Goal: Task Accomplishment & Management: Manage account settings

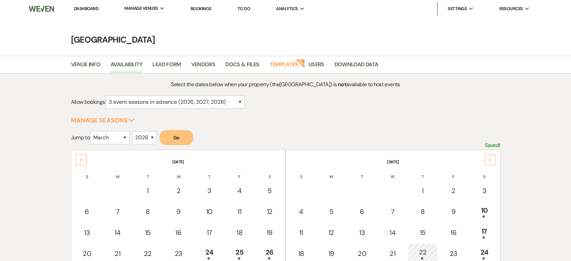
select select "3"
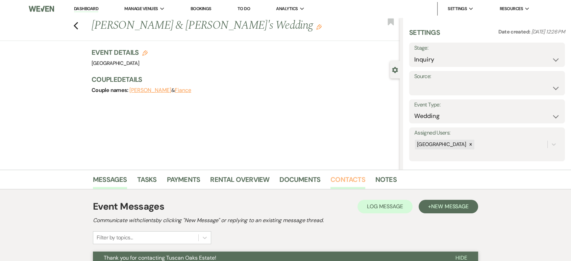
click at [354, 179] on link "Contacts" at bounding box center [347, 181] width 35 height 15
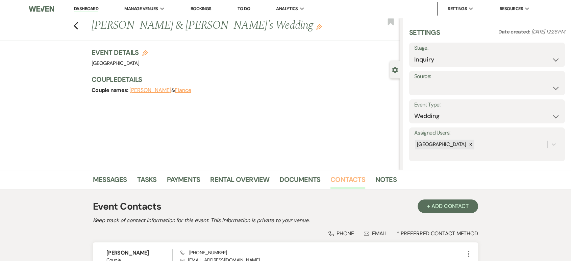
scroll to position [69, 0]
click at [85, 6] on link "Dashboard" at bounding box center [86, 9] width 24 height 6
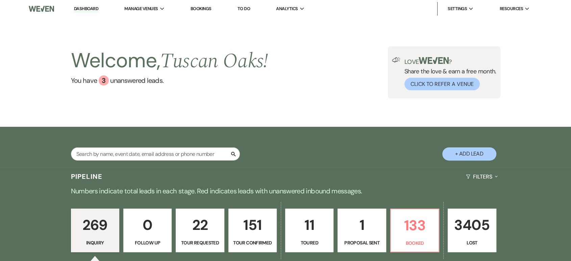
scroll to position [91, 0]
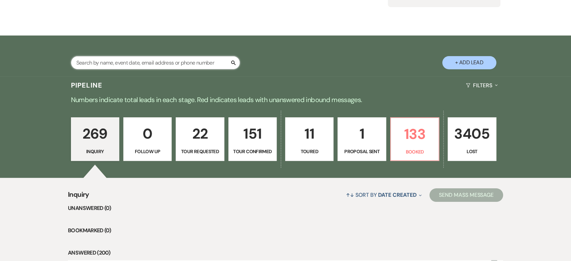
click at [132, 61] on input "text" at bounding box center [155, 62] width 169 height 13
type input "lauren"
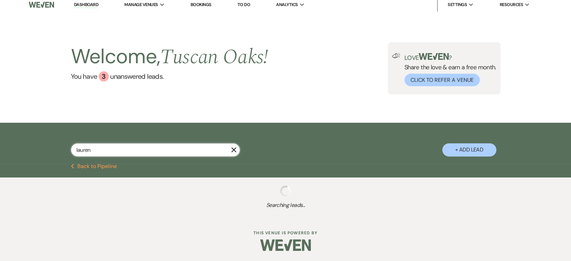
select select "6"
select select "4"
select select "8"
select select "5"
select select "8"
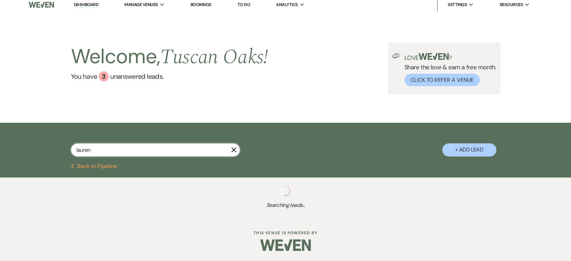
select select "5"
select select "8"
select select "5"
select select "8"
select select "5"
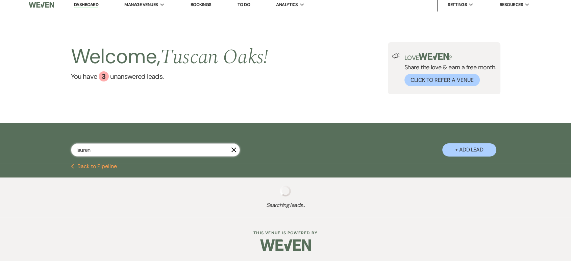
select select "8"
select select "5"
select select "4"
select select "8"
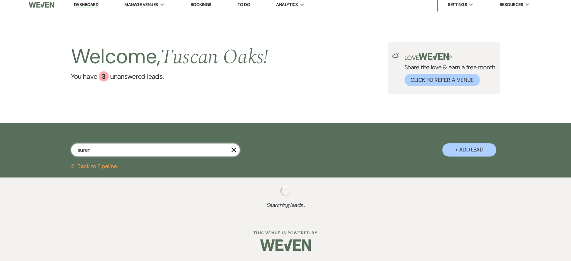
select select "5"
select select "8"
select select "6"
select select "8"
select select "5"
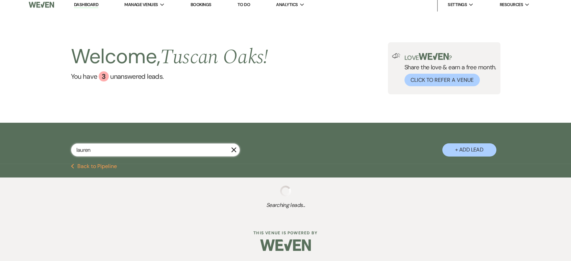
select select "8"
select select "5"
select select "8"
select select "5"
select select "8"
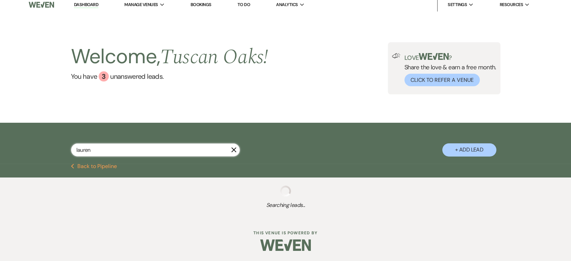
select select "7"
select select "8"
select select "5"
select select "8"
select select "5"
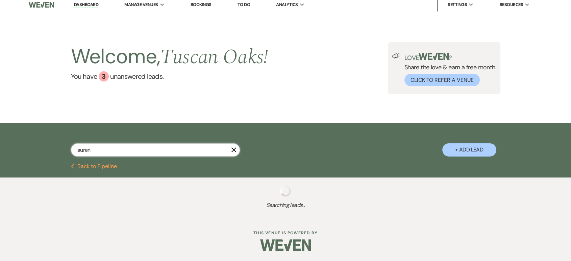
select select "8"
select select "10"
select select "8"
select select "5"
select select "8"
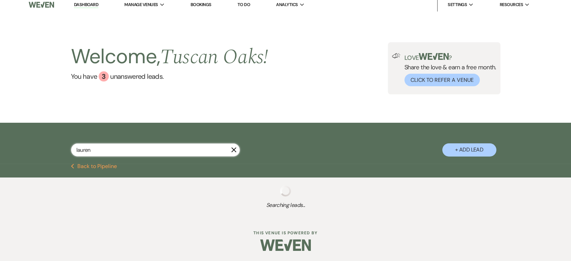
select select "6"
select select "2"
select select "8"
select select "6"
select select "8"
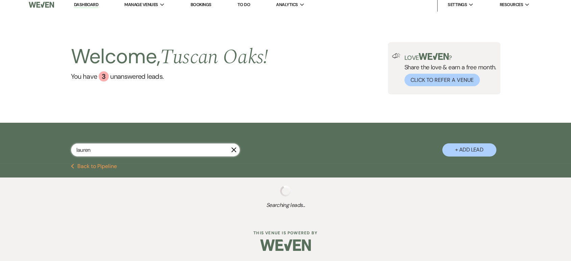
select select "5"
select select "8"
select select "5"
select select "8"
select select "5"
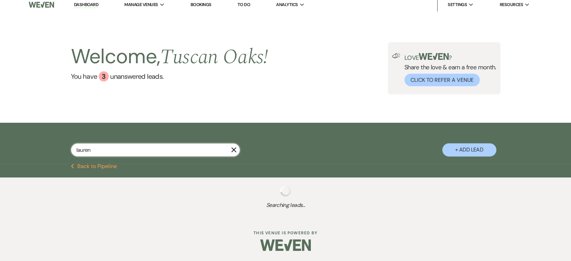
select select "8"
select select "5"
select select "8"
select select "5"
select select "4"
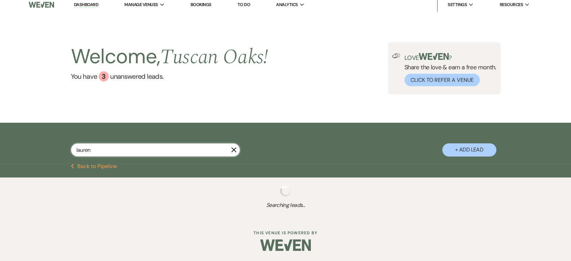
select select "8"
select select "5"
select select "8"
select select "5"
select select "8"
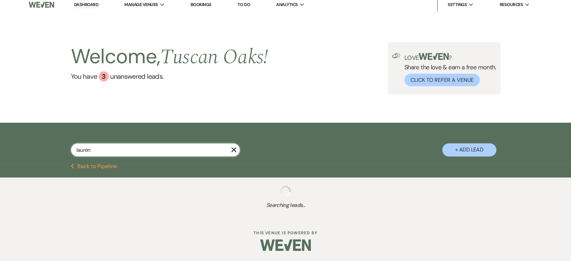
select select "5"
select select "8"
select select "5"
select select "8"
select select "5"
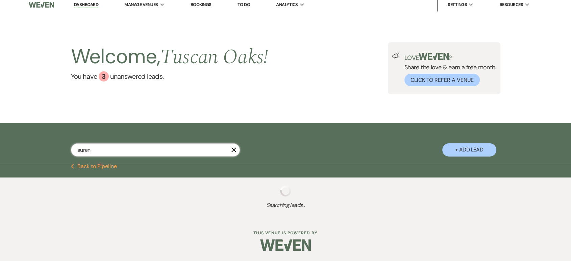
select select "8"
select select "5"
select select "8"
select select "5"
select select "8"
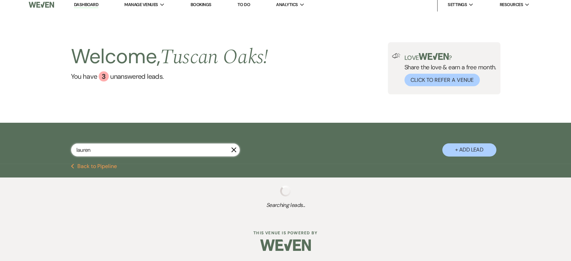
select select "5"
select select "8"
select select "5"
select select "8"
select select "5"
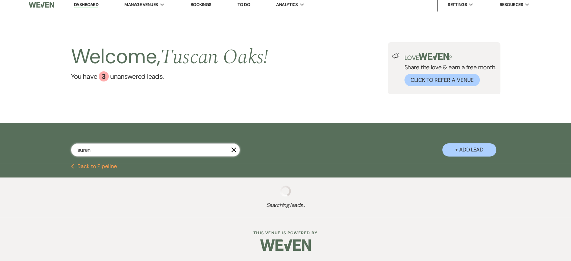
select select "8"
select select "5"
select select "8"
select select "5"
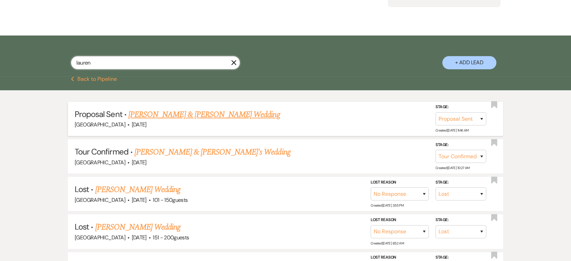
type input "lauren"
click at [221, 113] on link "Lauren Hunsicker & Matt Gann's Wedding" at bounding box center [203, 114] width 151 height 12
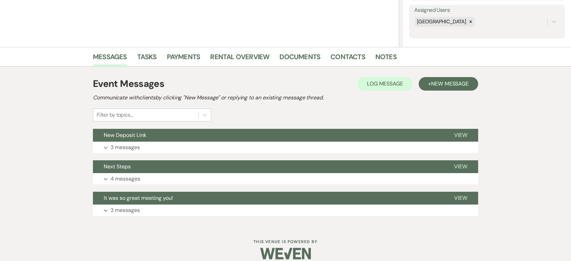
scroll to position [124, 0]
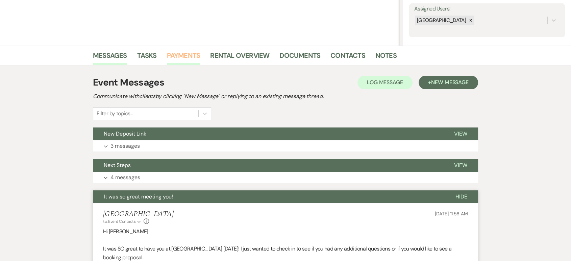
click at [187, 53] on link "Payments" at bounding box center [183, 57] width 33 height 15
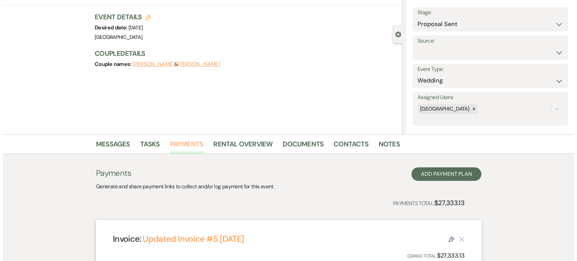
scroll to position [14, 0]
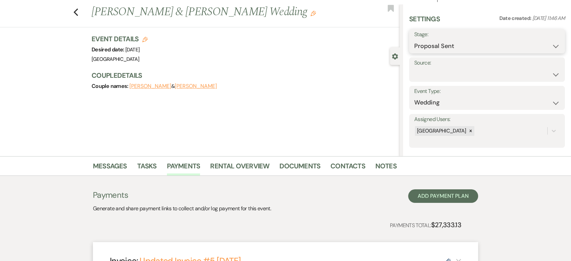
click at [446, 43] on select "Inquiry Follow Up Tour Requested Tour Confirmed Toured Proposal Sent Booked Lost" at bounding box center [487, 46] width 146 height 13
select select "7"
click at [414, 40] on select "Inquiry Follow Up Tour Requested Tour Confirmed Toured Proposal Sent Booked Lost" at bounding box center [487, 46] width 146 height 13
click at [542, 39] on button "Save" at bounding box center [548, 41] width 33 height 14
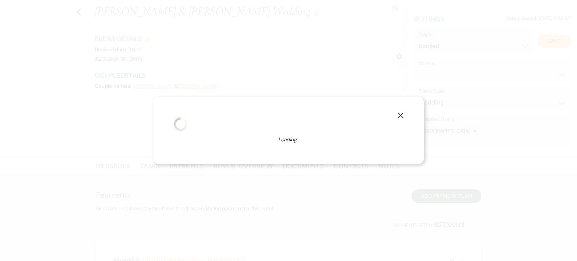
select select "1"
select select "630"
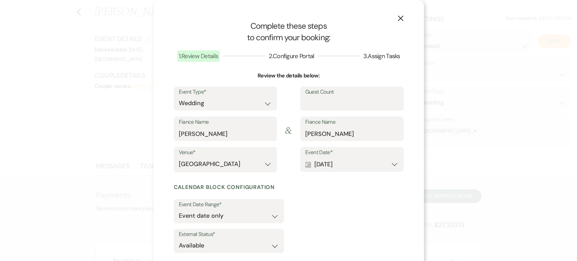
scroll to position [37, 0]
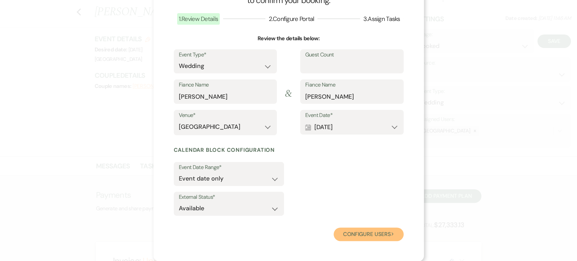
click at [348, 239] on button "Configure users Next" at bounding box center [369, 234] width 70 height 14
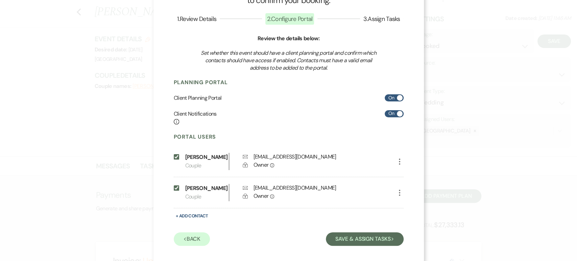
scroll to position [59, 0]
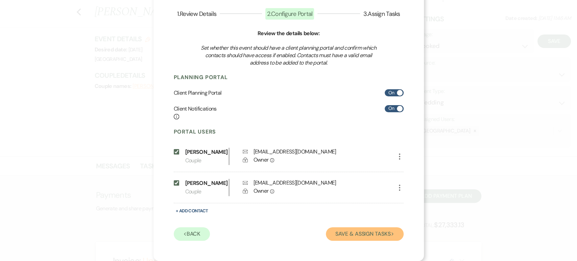
click at [339, 229] on button "Save & Assign Tasks Next" at bounding box center [364, 234] width 77 height 14
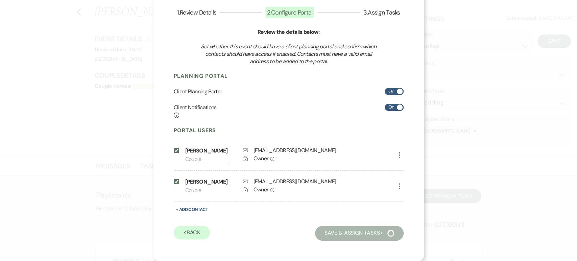
scroll to position [4, 0]
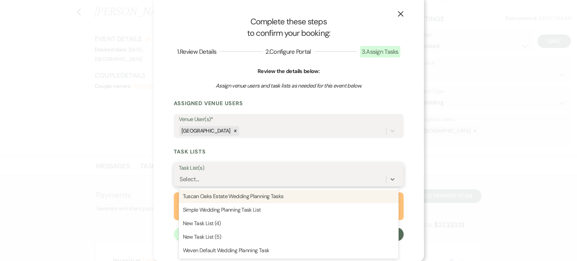
click at [273, 181] on div "Select..." at bounding box center [282, 179] width 207 height 12
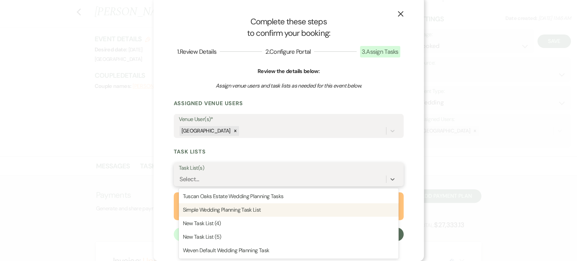
click at [263, 206] on div "Simple Wedding Planning Task List" at bounding box center [289, 210] width 220 height 14
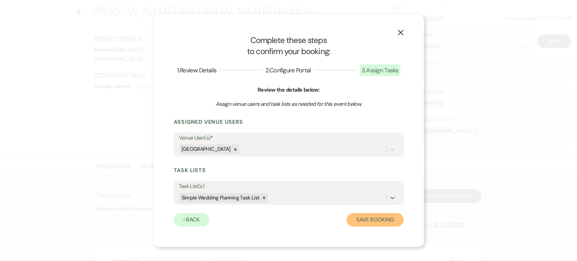
click at [360, 216] on button "Save Booking" at bounding box center [374, 220] width 57 height 14
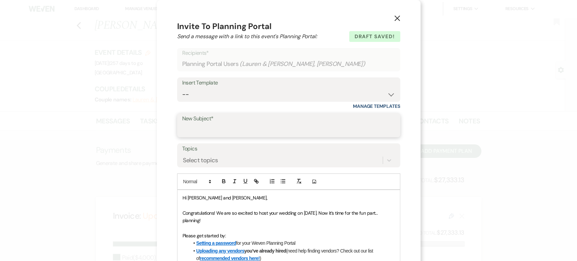
click at [211, 133] on input "New Subject*" at bounding box center [288, 129] width 213 height 13
type input "Yay! You are booked!"
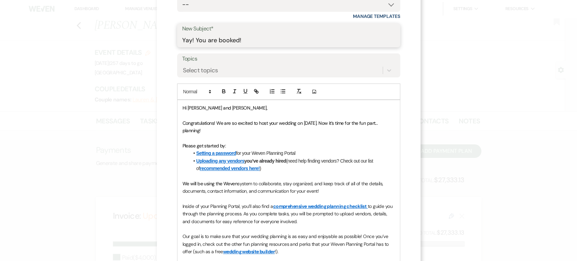
scroll to position [90, 0]
drag, startPoint x: 221, startPoint y: 108, endPoint x: 208, endPoint y: 107, distance: 12.9
click at [208, 107] on span "Hi Lauren and Lauren," at bounding box center [224, 108] width 85 height 6
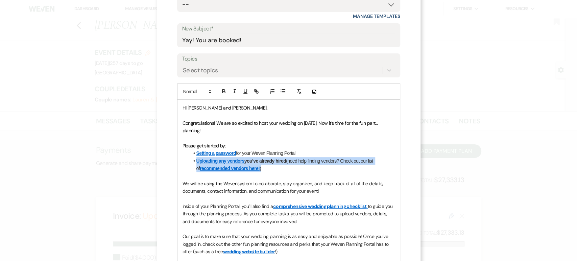
drag, startPoint x: 261, startPoint y: 171, endPoint x: 183, endPoint y: 162, distance: 78.2
click at [183, 162] on div "Hi Lauren and Matt, Congratulations! We are so excited to host your wedding on …" at bounding box center [288, 202] width 222 height 205
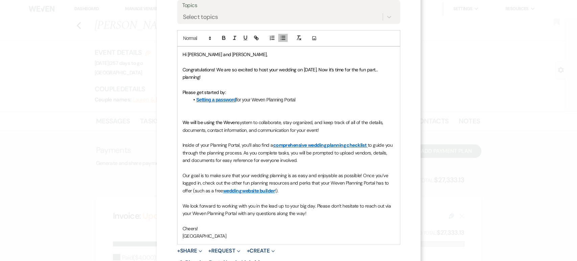
scroll to position [144, 0]
click at [306, 140] on p at bounding box center [288, 136] width 212 height 7
click at [308, 143] on link "wedding planning checklist" at bounding box center [337, 144] width 58 height 6
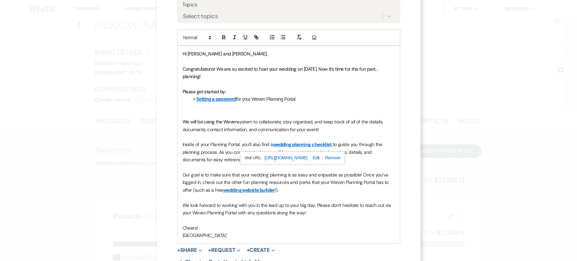
click at [314, 200] on p at bounding box center [288, 197] width 212 height 7
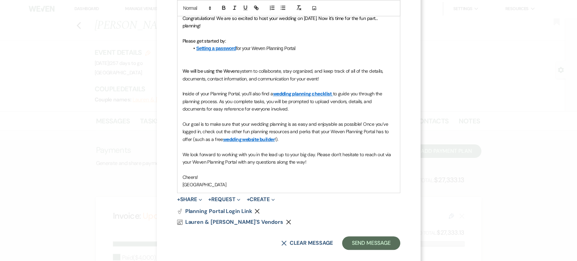
scroll to position [203, 0]
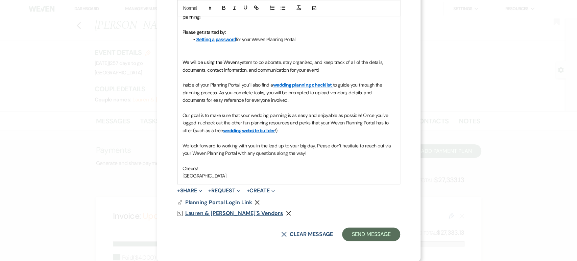
click at [209, 213] on span "Lauren & Matt's Vendors" at bounding box center [234, 213] width 98 height 7
click at [188, 52] on p at bounding box center [288, 54] width 212 height 7
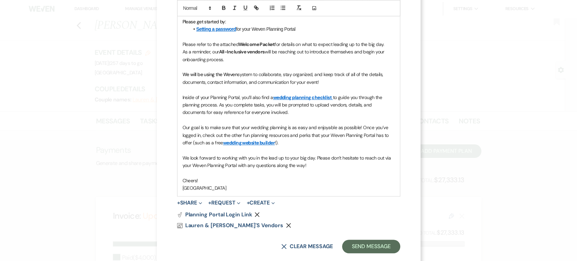
scroll to position [214, 0]
click at [191, 203] on button "+ Share Expand" at bounding box center [189, 202] width 25 height 5
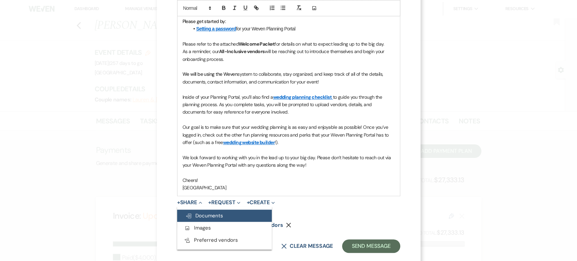
click at [193, 212] on span "Doc Upload Documents" at bounding box center [204, 215] width 38 height 7
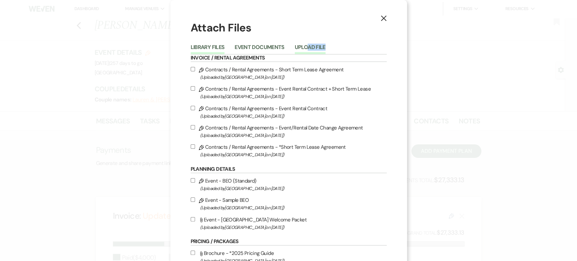
drag, startPoint x: 301, startPoint y: 53, endPoint x: 306, endPoint y: 47, distance: 8.0
click at [306, 47] on button "Upload File" at bounding box center [310, 49] width 31 height 9
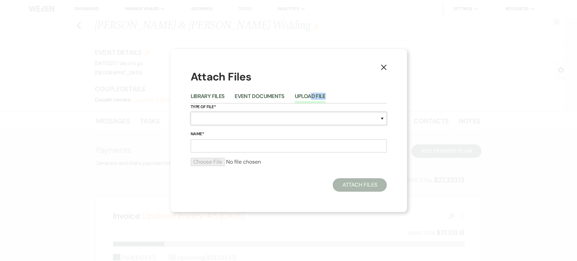
click at [210, 119] on select "Special Event Insurance Vendor Certificate of Insurance Contracts / Rental Agre…" at bounding box center [289, 118] width 196 height 13
select select "0"
click at [191, 112] on select "Special Event Insurance Vendor Certificate of Insurance Contracts / Rental Agre…" at bounding box center [289, 118] width 196 height 13
click at [212, 144] on input "Name*" at bounding box center [289, 145] width 196 height 13
type input "E"
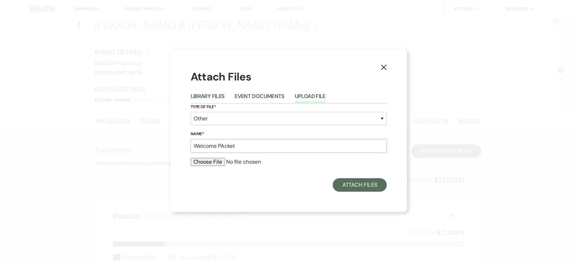
click at [224, 143] on input "Welcome PAcket" at bounding box center [289, 145] width 196 height 13
type input "Welcome Packet"
click at [209, 163] on input "file" at bounding box center [289, 162] width 196 height 8
type input "C:\fakepath\TUSCANY-TuscanOaksEstate (1).pdf"
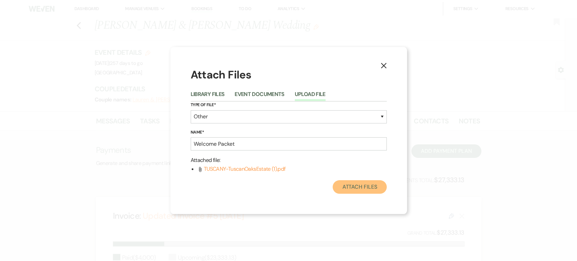
click at [365, 186] on button "Attach Files" at bounding box center [360, 187] width 54 height 14
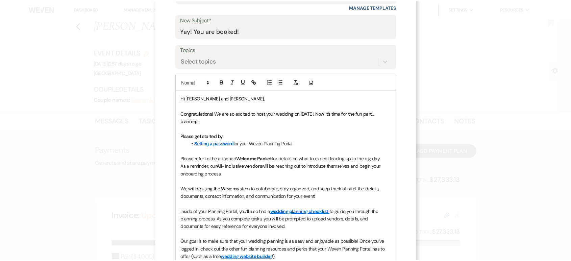
scroll to position [237, 0]
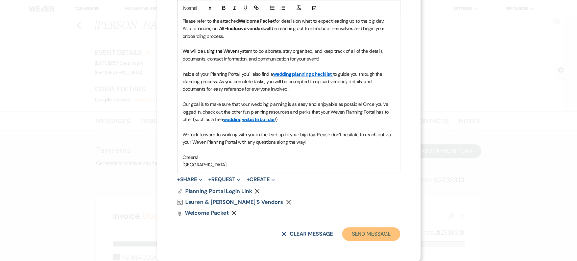
click at [363, 234] on button "Send Message" at bounding box center [371, 234] width 58 height 14
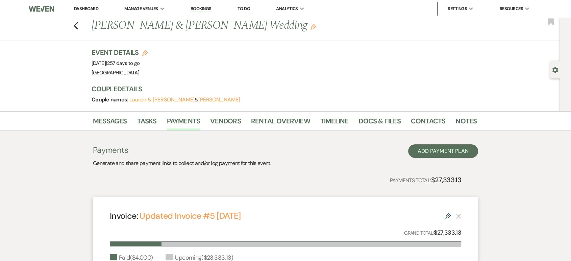
click at [94, 10] on link "Dashboard" at bounding box center [86, 9] width 24 height 6
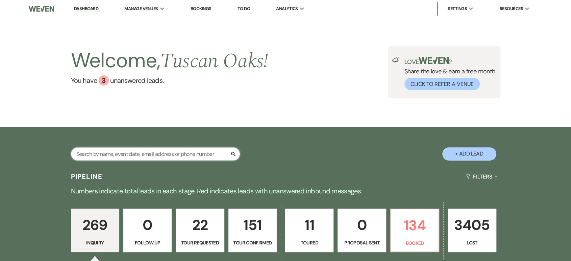
click at [112, 152] on input "text" at bounding box center [155, 153] width 169 height 13
type input "nikki"
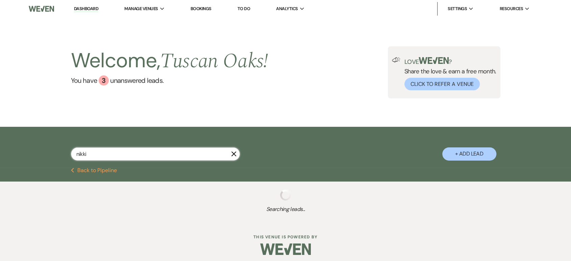
select select "8"
select select "5"
select select "8"
select select "5"
select select "8"
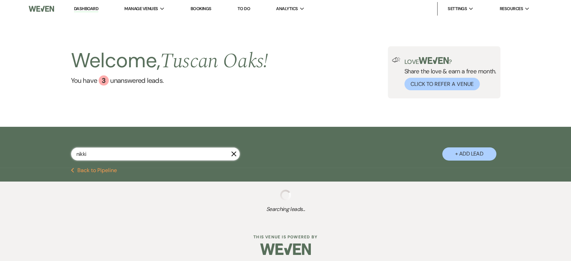
select select "5"
select select "8"
select select "5"
select select "8"
select select "5"
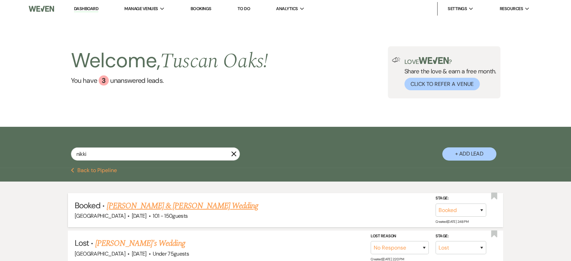
click at [119, 204] on link "Nikki Mazan & Austin Maddox's Wedding" at bounding box center [182, 206] width 151 height 12
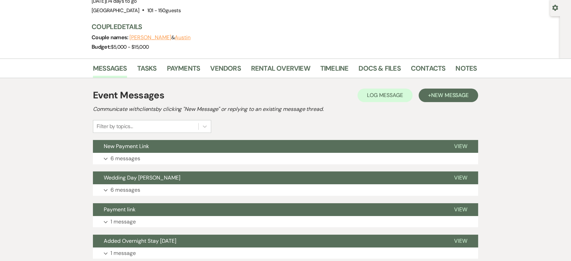
scroll to position [63, 0]
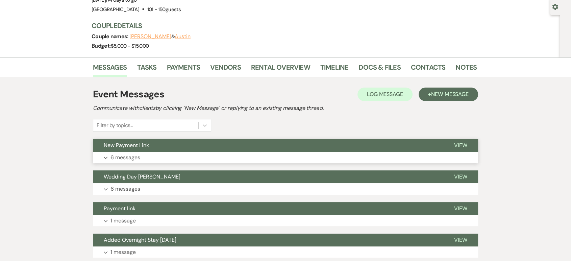
click at [122, 156] on p "6 messages" at bounding box center [125, 157] width 30 height 9
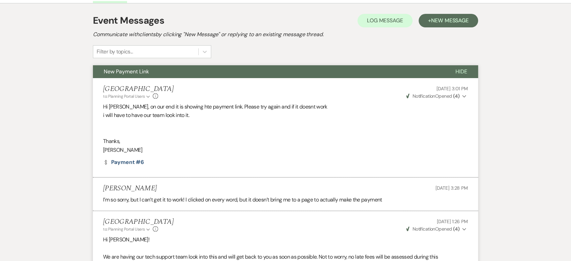
scroll to position [95, 0]
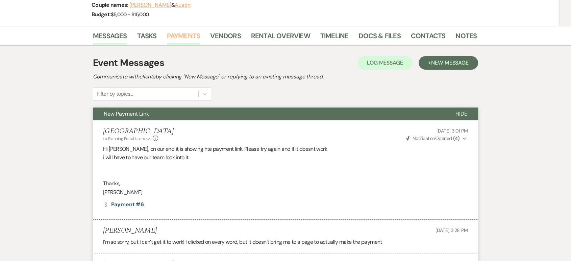
click at [187, 39] on link "Payments" at bounding box center [183, 37] width 33 height 15
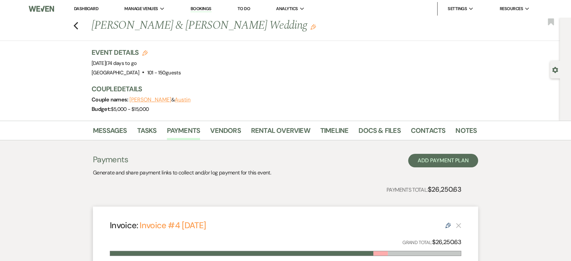
click at [87, 7] on link "Dashboard" at bounding box center [86, 9] width 24 height 6
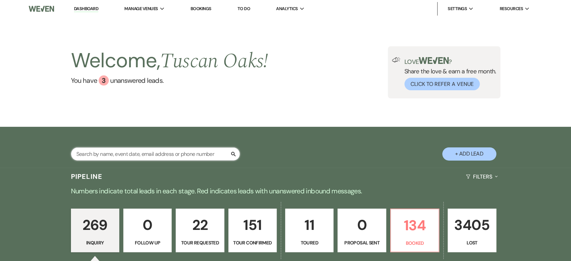
click at [108, 150] on input "text" at bounding box center [155, 153] width 169 height 13
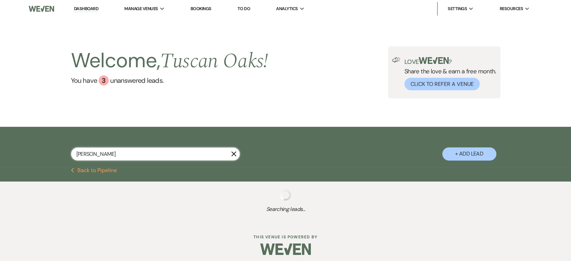
type input "macey"
select select "8"
select select "5"
select select "8"
select select "5"
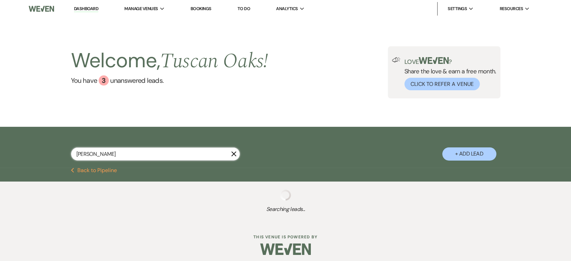
select select "8"
select select "5"
select select "8"
select select "10"
select select "8"
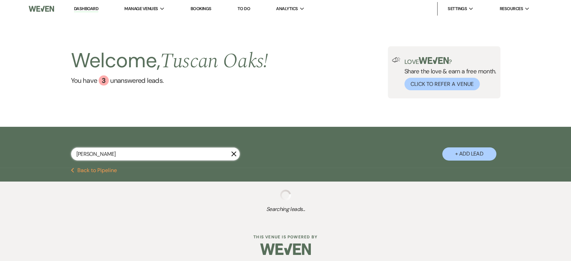
select select "5"
select select "8"
select select "5"
select select "8"
select select "5"
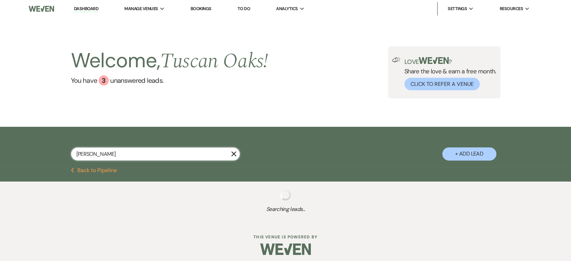
select select "8"
select select "5"
select select "8"
select select "7"
select select "8"
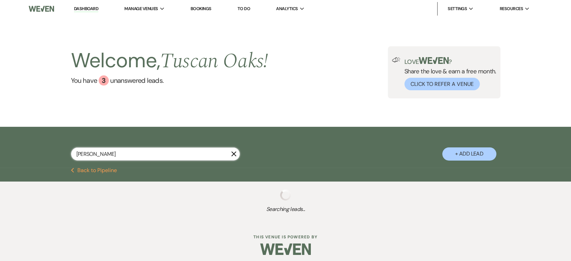
select select "5"
select select "8"
select select "5"
select select "8"
select select "5"
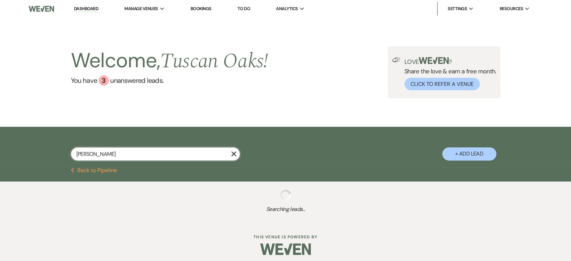
select select "8"
select select "5"
select select "8"
select select "5"
select select "8"
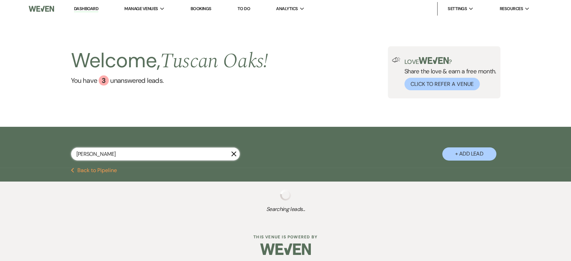
select select "5"
select select "8"
select select "5"
select select "8"
select select "5"
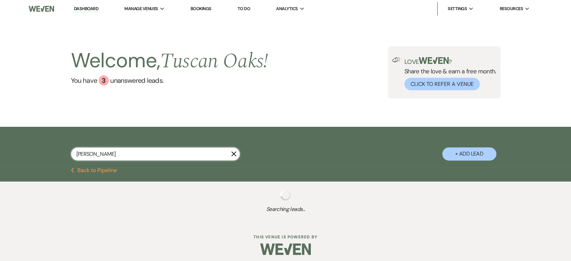
select select "8"
select select "3"
select select "8"
select select "5"
select select "8"
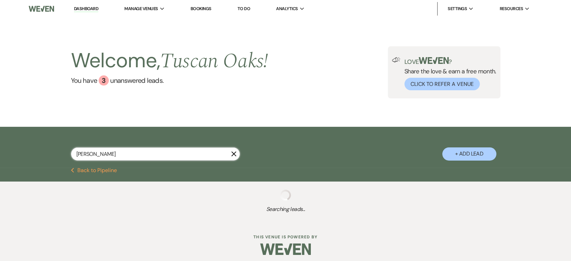
select select "5"
select select "8"
select select "1"
select select "8"
select select "5"
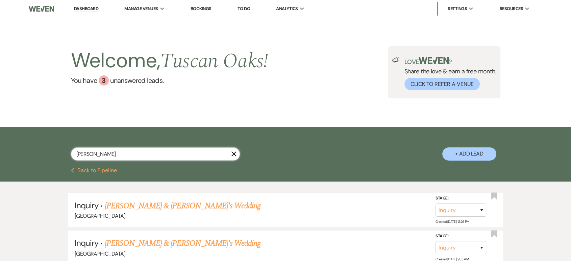
scroll to position [58, 0]
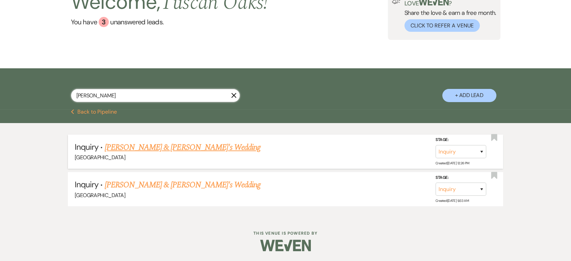
type input "macey"
click at [155, 146] on link "Macey & Fiance's Wedding" at bounding box center [183, 147] width 156 height 12
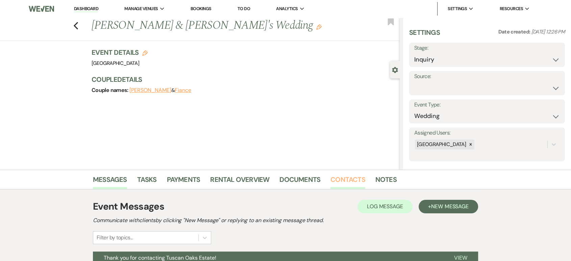
click at [340, 186] on link "Contacts" at bounding box center [347, 181] width 35 height 15
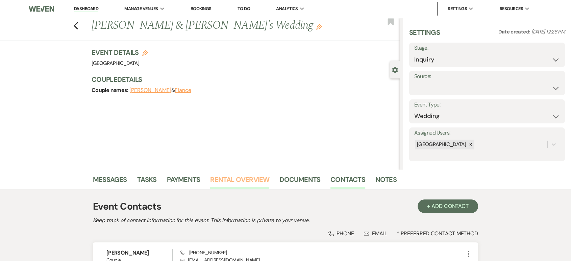
click at [215, 182] on link "Rental Overview" at bounding box center [239, 181] width 59 height 15
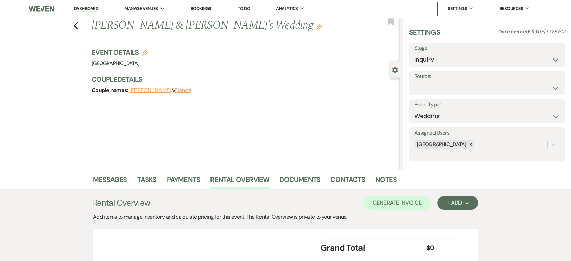
scroll to position [52, 0]
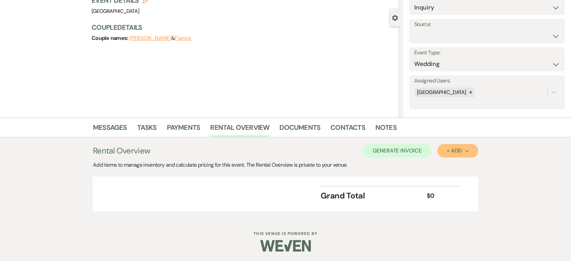
click at [451, 152] on div "+ Add Next" at bounding box center [458, 150] width 22 height 5
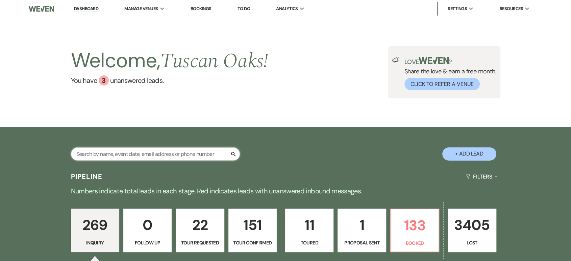
click at [136, 151] on input "text" at bounding box center [155, 153] width 169 height 13
type input "laur"
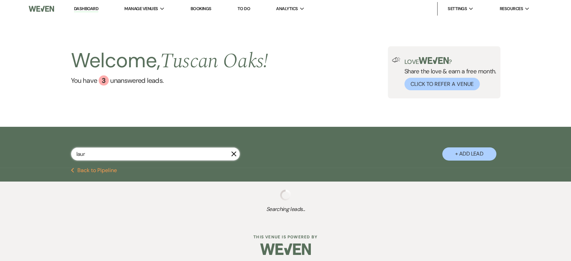
select select "4"
select select "8"
select select "5"
select select "8"
select select "5"
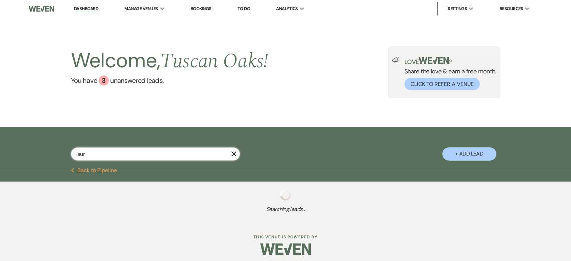
select select "8"
select select "5"
select select "8"
select select "5"
select select "8"
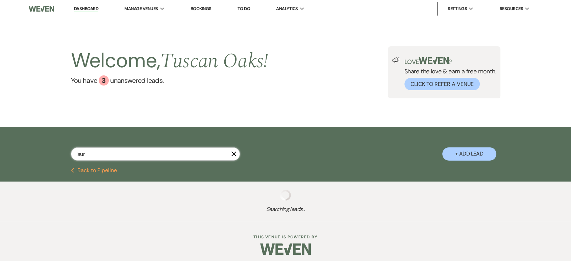
select select "5"
select select "8"
select select "5"
select select "8"
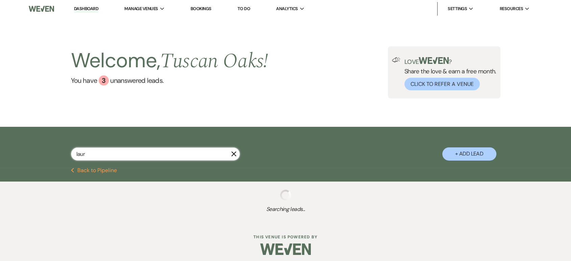
select select "1"
select select "4"
select select "8"
select select "5"
select select "8"
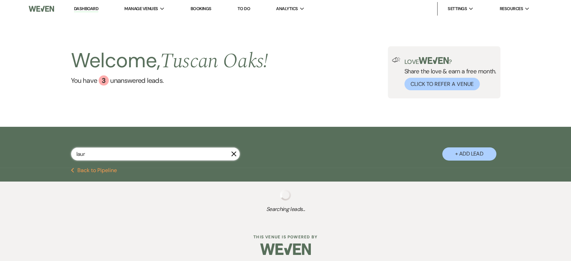
select select "6"
select select "8"
select select "5"
select select "8"
select select "5"
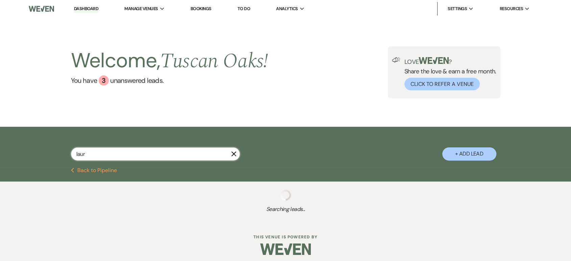
select select "8"
select select "5"
select select "8"
select select "7"
select select "8"
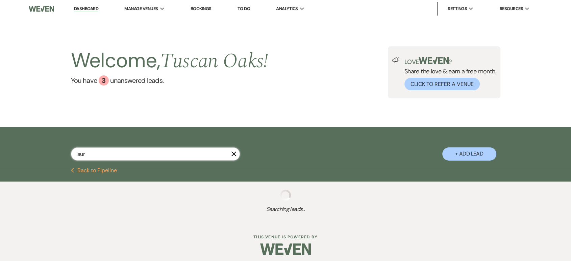
select select "10"
select select "8"
select select "5"
select select "8"
select select "5"
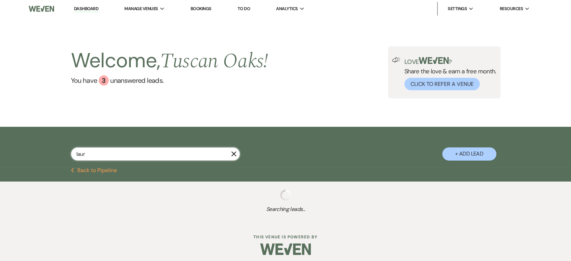
select select "8"
select select "10"
select select "8"
select select "5"
select select "8"
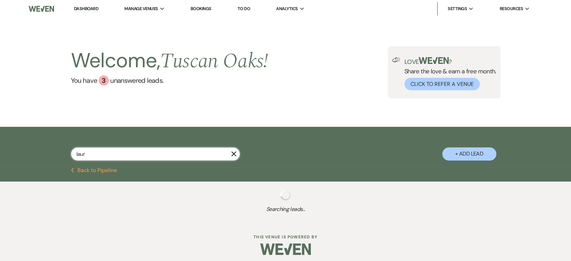
select select "6"
select select "2"
select select "8"
select select "6"
select select "8"
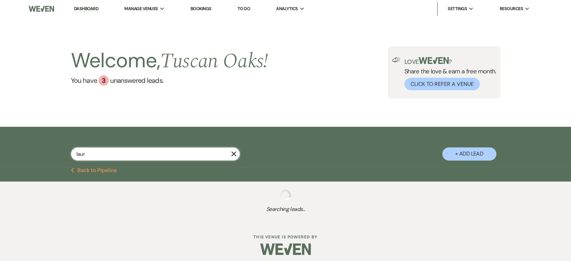
select select "5"
select select "8"
select select "5"
select select "8"
select select "5"
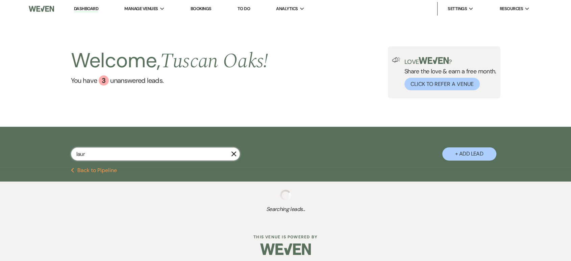
select select "8"
select select "5"
select select "8"
select select "5"
select select "8"
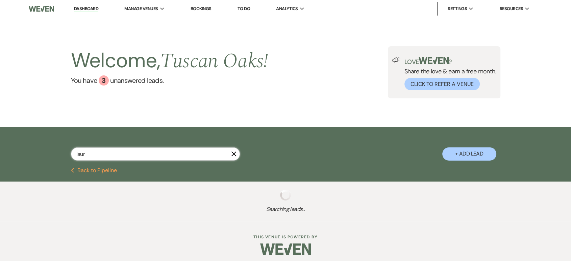
select select "5"
select select "8"
select select "5"
select select "8"
select select "5"
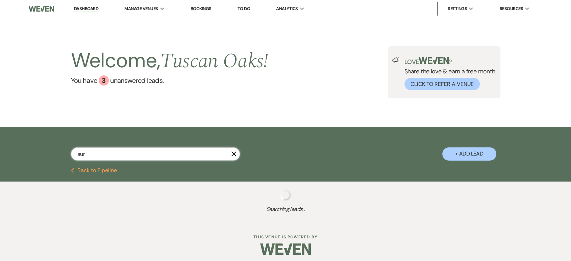
select select "4"
select select "8"
select select "4"
select select "8"
select select "5"
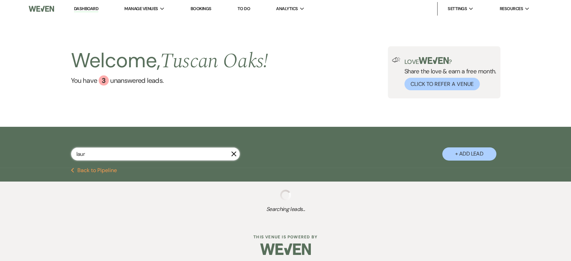
select select "8"
select select "5"
select select "8"
select select "5"
select select "8"
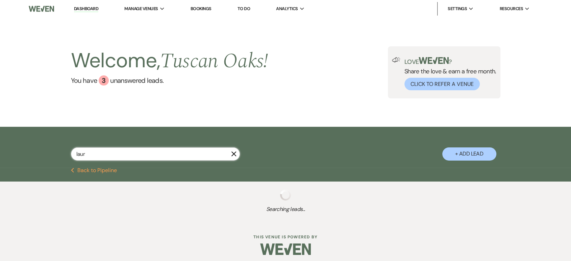
select select "5"
select select "8"
select select "5"
select select "8"
select select "5"
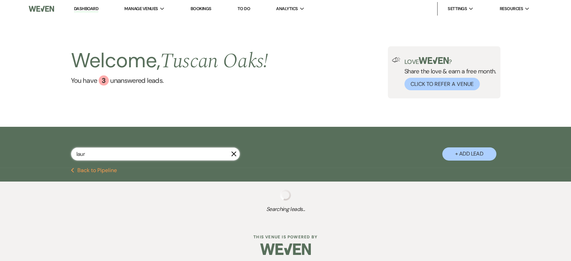
select select "8"
select select "5"
select select "8"
select select "5"
select select "8"
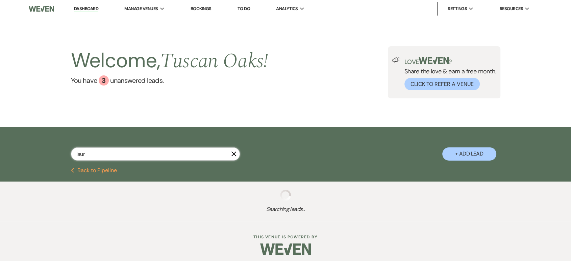
select select "5"
select select "8"
select select "5"
select select "8"
select select "5"
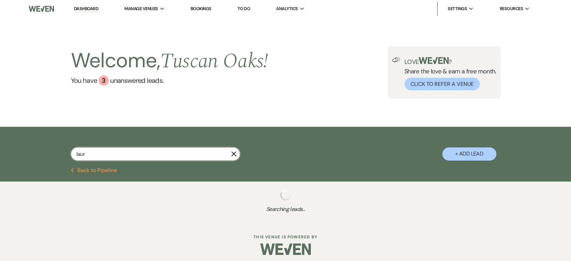
select select "8"
select select "1"
select select "8"
select select "5"
select select "8"
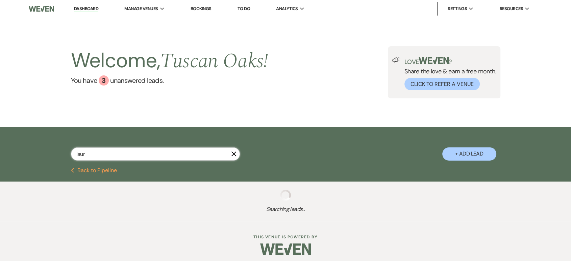
select select "5"
select select "8"
select select "3"
select select "8"
select select "6"
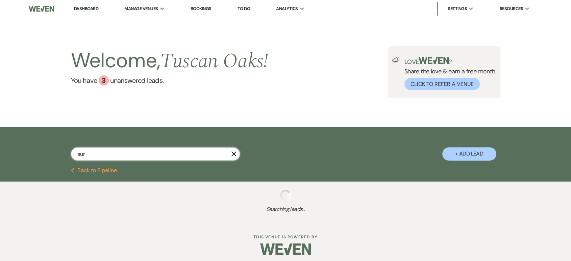
select select "8"
select select "5"
select select "8"
select select "5"
select select "8"
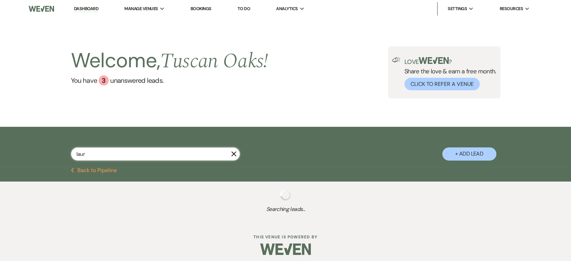
select select "5"
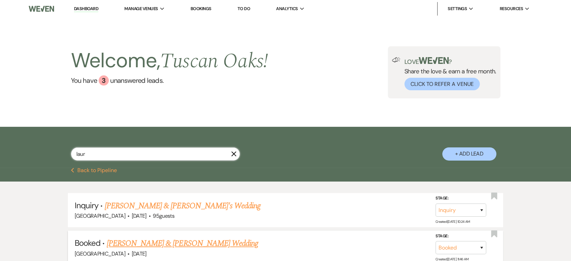
type input "laur"
click at [166, 240] on link "Lauren Hunsicker & Matt Gann's Wedding" at bounding box center [182, 243] width 151 height 12
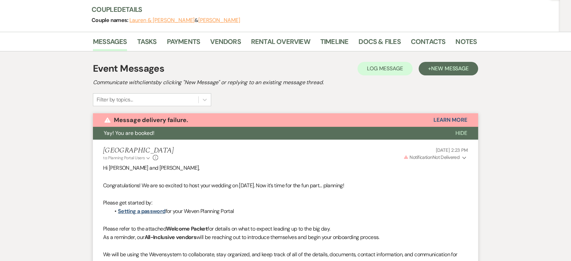
scroll to position [79, 0]
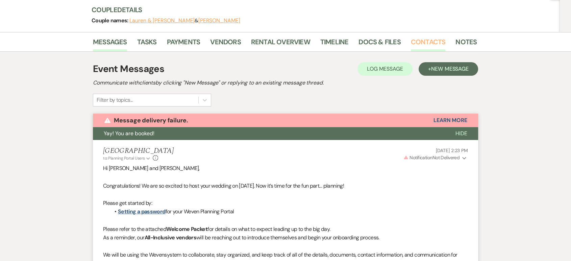
click at [427, 40] on link "Contacts" at bounding box center [428, 43] width 35 height 15
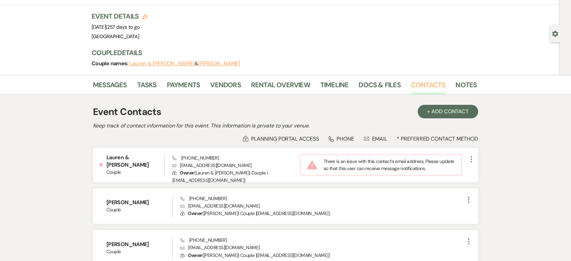
scroll to position [54, 0]
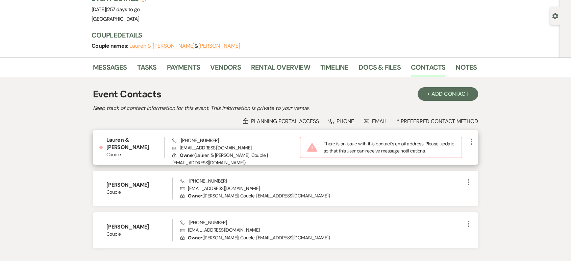
click at [471, 137] on button "More" at bounding box center [471, 141] width 8 height 9
click at [474, 149] on button "Pencil Edit" at bounding box center [487, 154] width 40 height 11
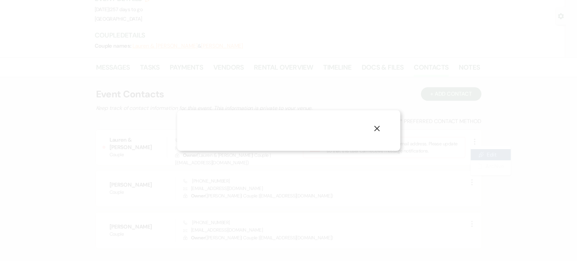
select select "1"
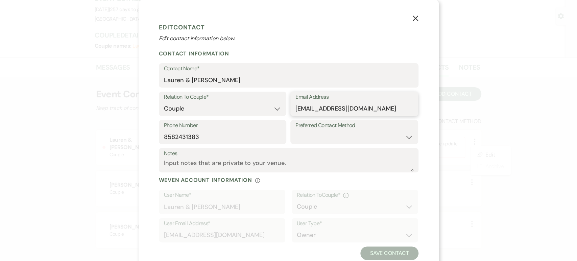
click at [320, 109] on input "imgann44@gmail.com" at bounding box center [354, 108] width 118 height 13
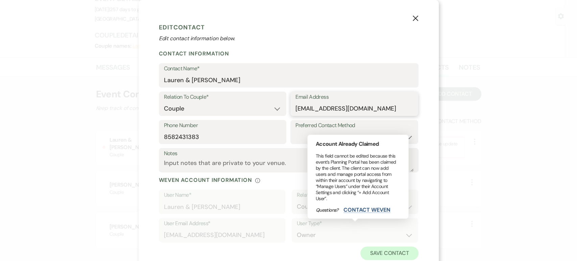
type input "imgann4414@gmail.com"
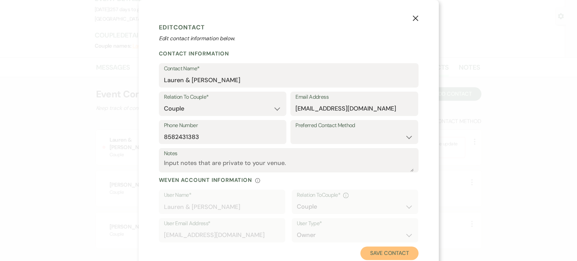
click at [370, 253] on button "Save Contact" at bounding box center [389, 253] width 58 height 14
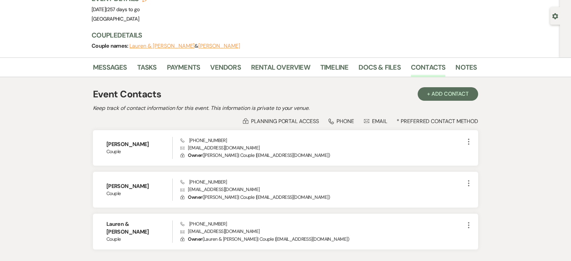
scroll to position [0, 0]
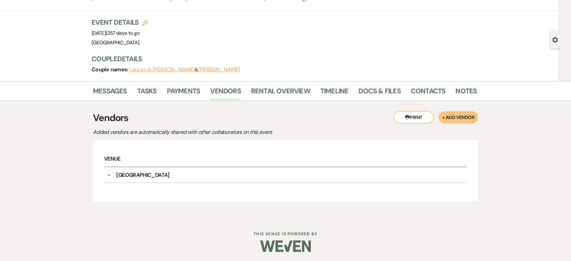
click at [144, 179] on div "▼ Tuscan Oaks Estate Company Contact Information: Phone [PHONE_NUMBER] Compass …" at bounding box center [285, 175] width 363 height 16
